Goal: Find specific page/section: Find specific page/section

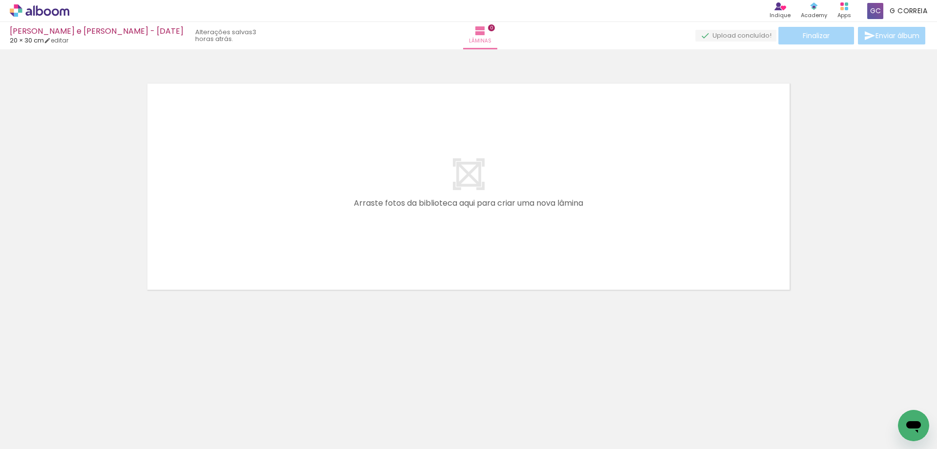
click at [37, 10] on icon at bounding box center [39, 10] width 7 height 10
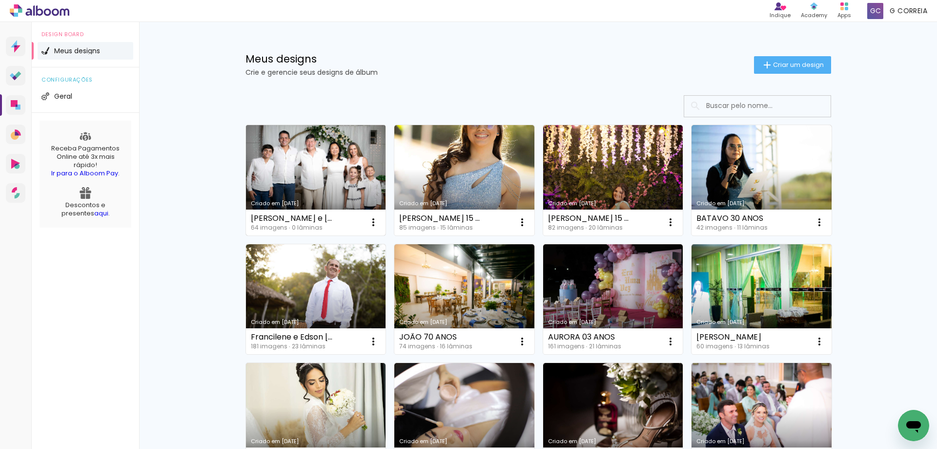
click at [316, 178] on link "Criado em [DATE]" at bounding box center [316, 180] width 140 height 110
